Goal: Information Seeking & Learning: Learn about a topic

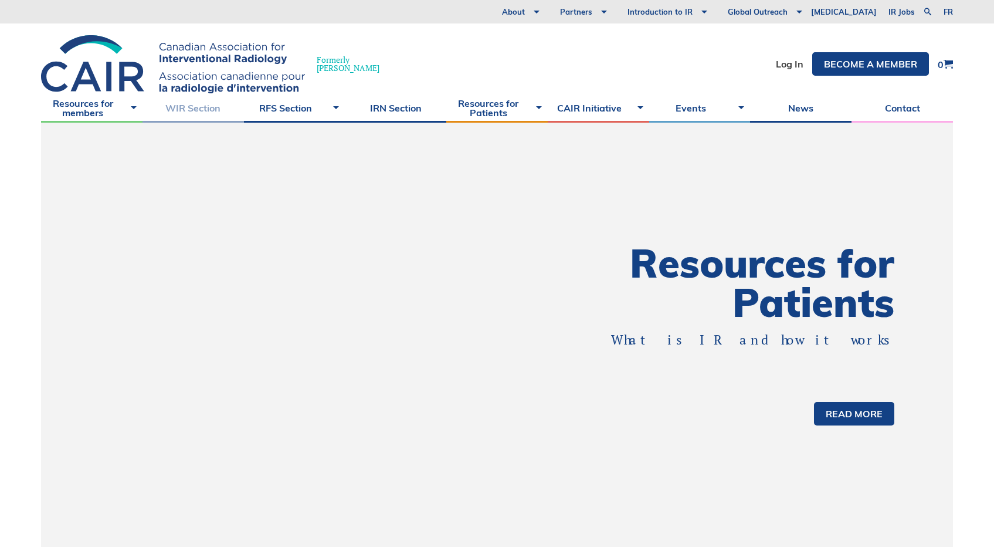
click at [191, 109] on link "WIR Section" at bounding box center [193, 107] width 101 height 29
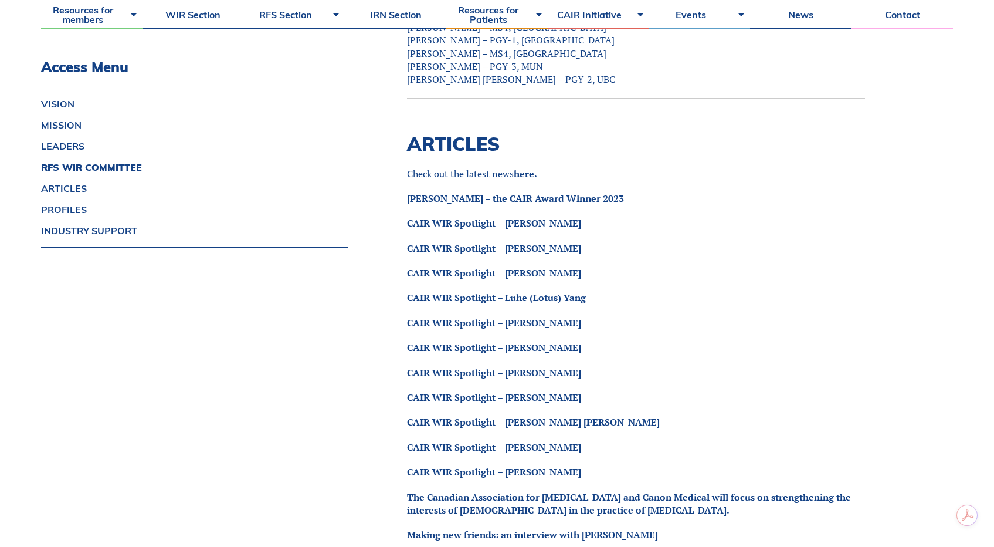
scroll to position [1114, 0]
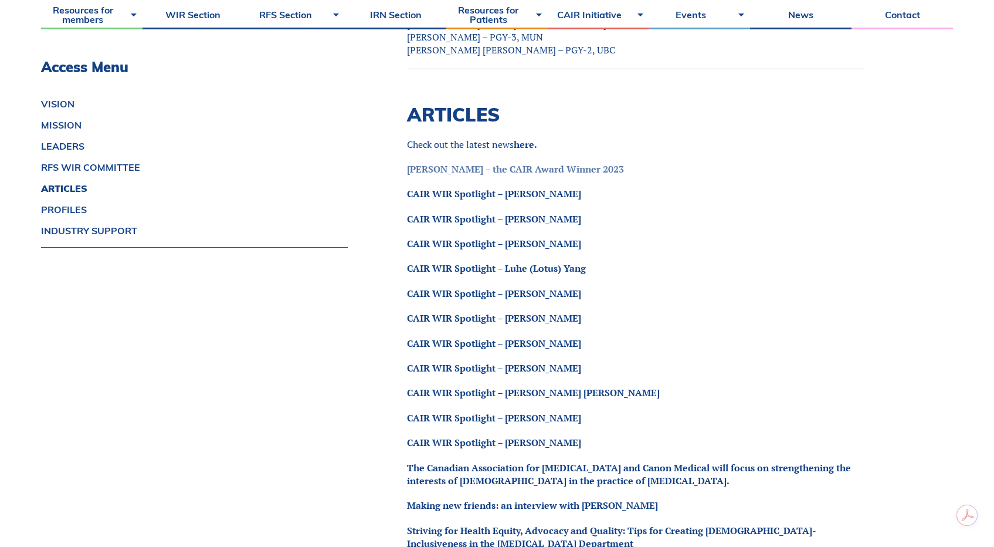
click at [570, 168] on link "Dr. Josée Dubois – the CAIR Award Winner 2023" at bounding box center [515, 168] width 217 height 13
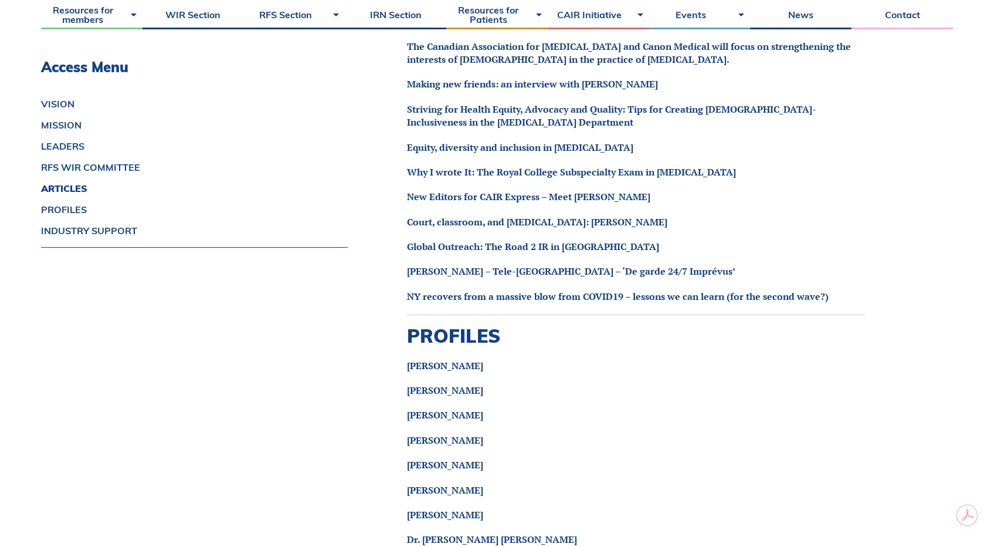
scroll to position [1559, 0]
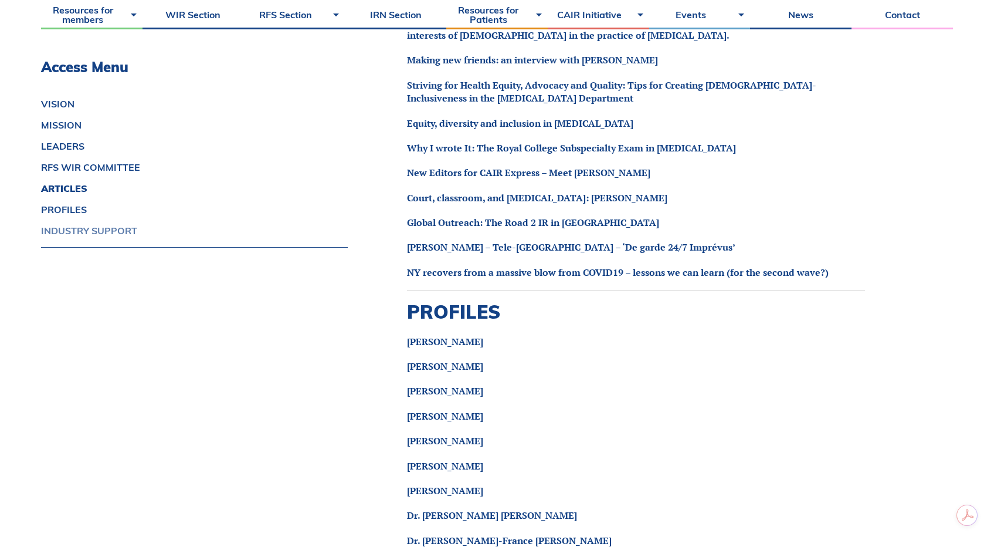
click at [114, 229] on link "INDUSTRY SUPPORT" at bounding box center [194, 230] width 307 height 9
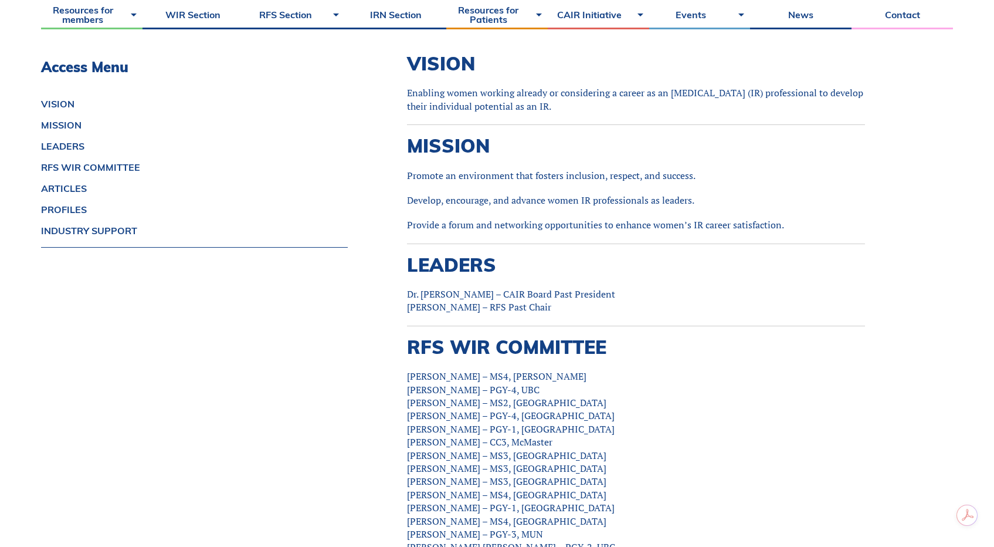
scroll to position [254, 0]
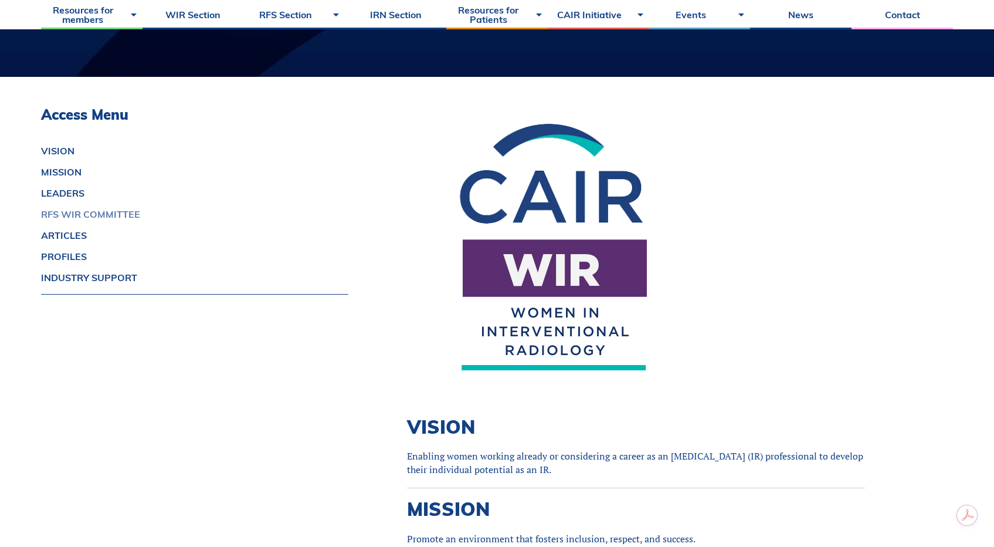
click at [72, 214] on link "RFS WIR COMMITTEE" at bounding box center [194, 213] width 307 height 9
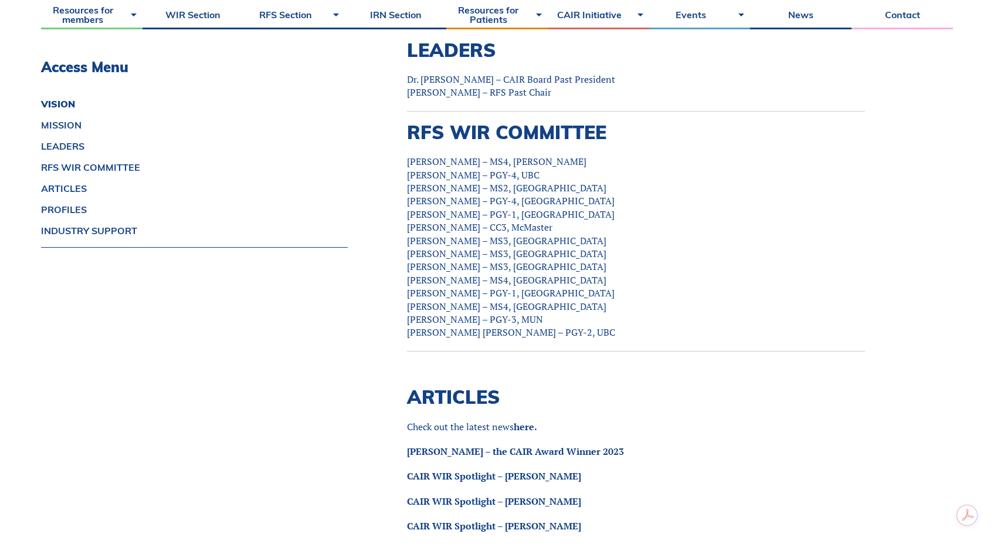
scroll to position [894, 0]
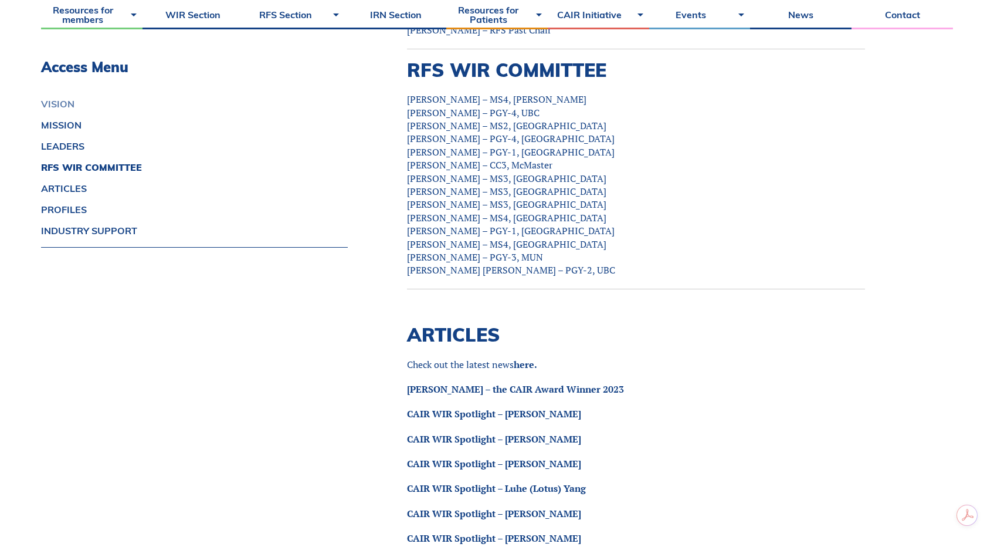
click at [50, 99] on link "VISION" at bounding box center [194, 103] width 307 height 9
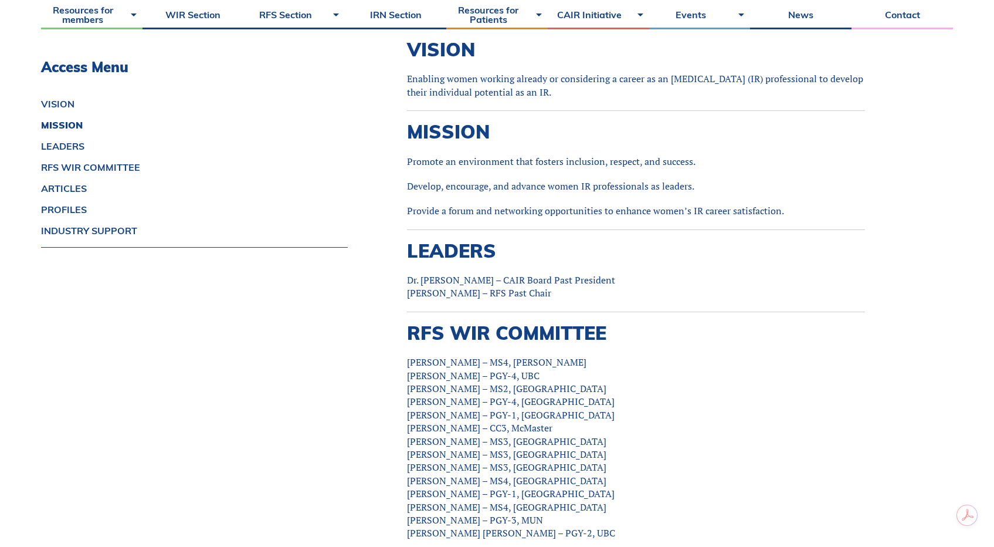
scroll to position [611, 0]
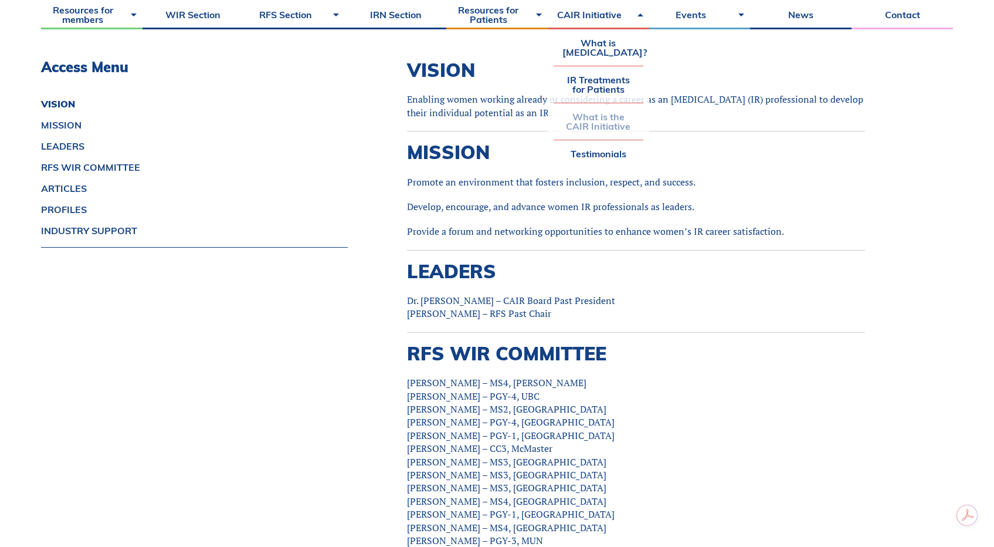
click at [613, 138] on link "What is the CAIR Initiative" at bounding box center [599, 121] width 90 height 36
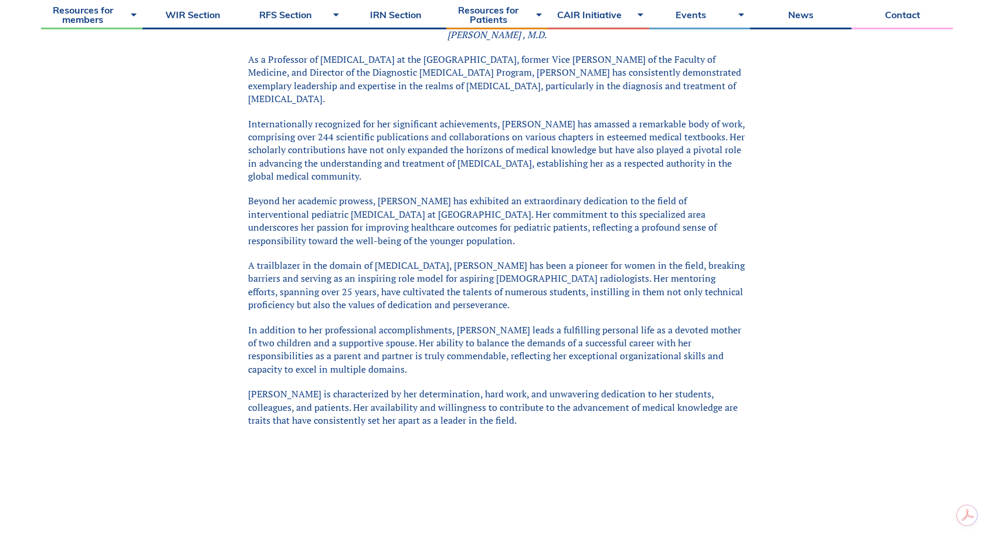
scroll to position [259, 0]
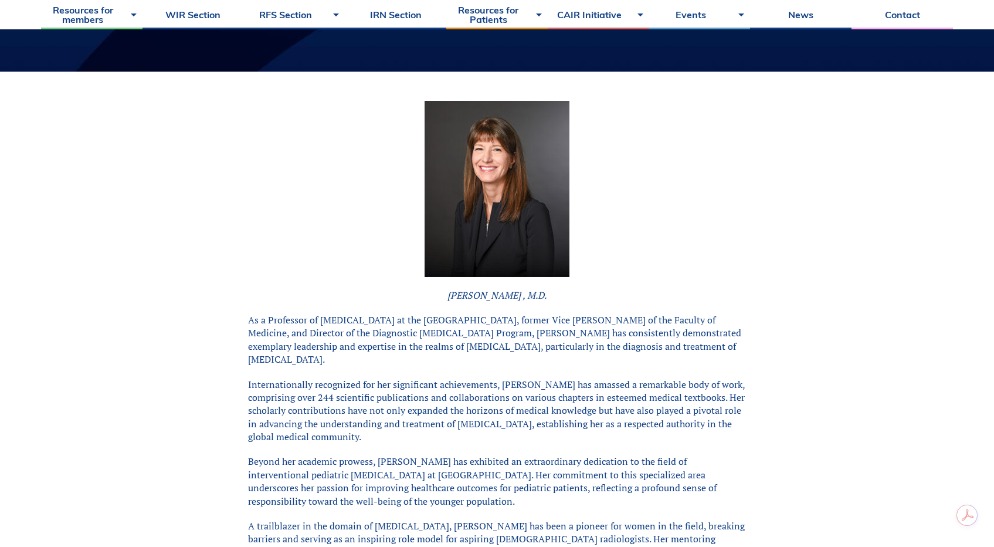
drag, startPoint x: 447, startPoint y: 297, endPoint x: 541, endPoint y: 294, distance: 93.9
click at [541, 294] on p "Dr. Josée Dubois , M.D." at bounding box center [497, 295] width 499 height 13
copy em "Dr. Josée Dubois , M.D"
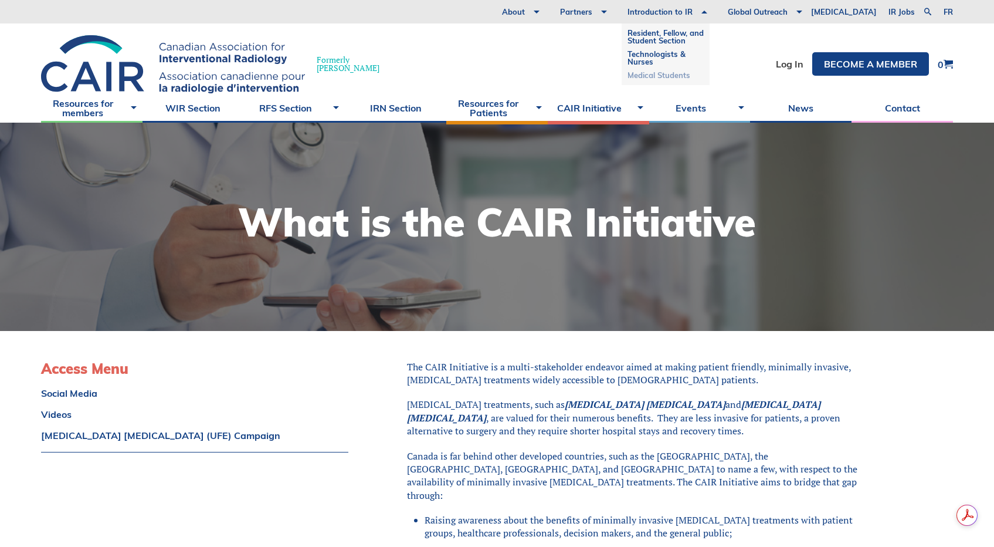
click at [699, 76] on link "Medical Students" at bounding box center [666, 75] width 76 height 13
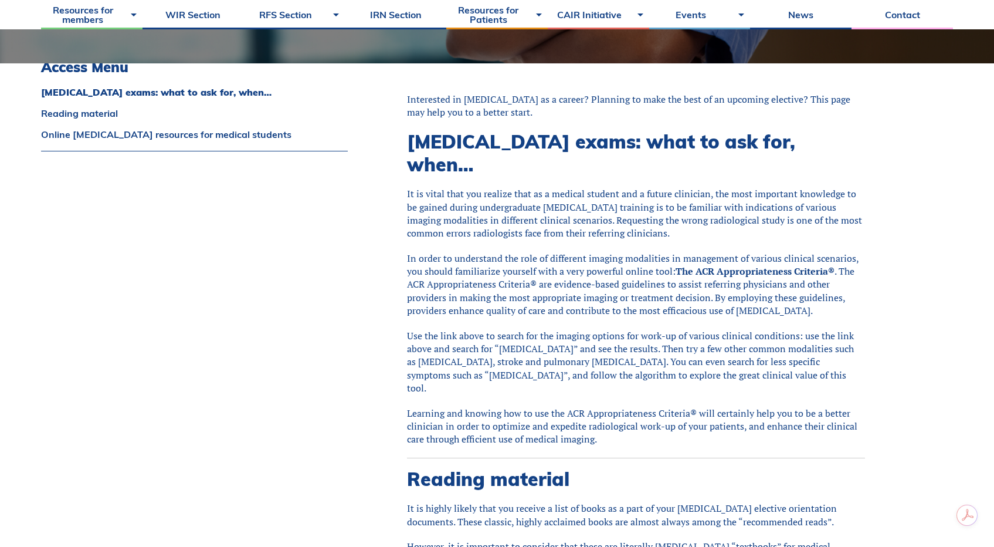
scroll to position [265, 0]
